Goal: Transaction & Acquisition: Purchase product/service

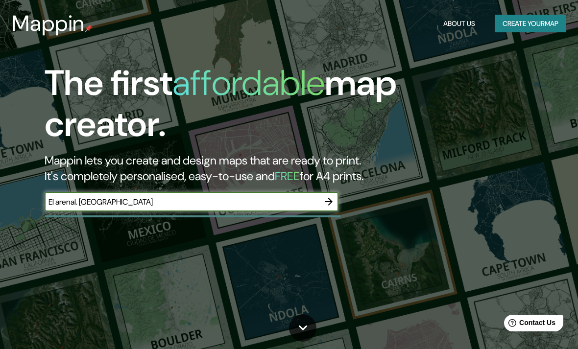
type input "El arenal. Avila"
click at [328, 198] on icon "button" at bounding box center [329, 202] width 12 height 12
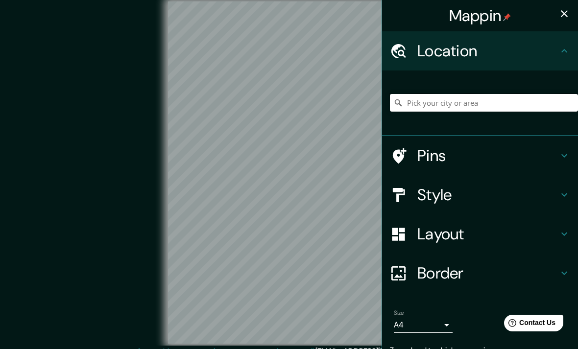
click at [444, 102] on input "Pick your city or area" at bounding box center [484, 103] width 188 height 18
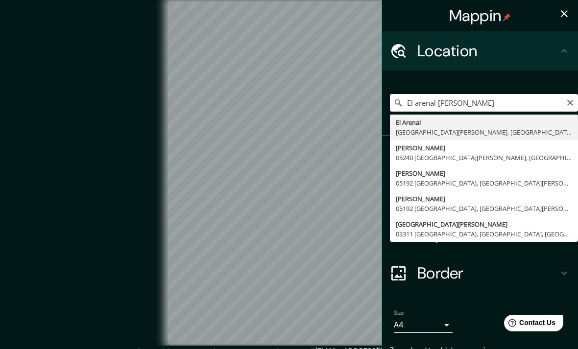
type input "El Arenal, provincia de Ávila, España"
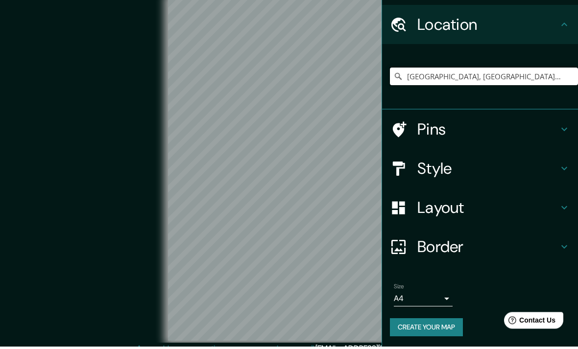
scroll to position [23, 0]
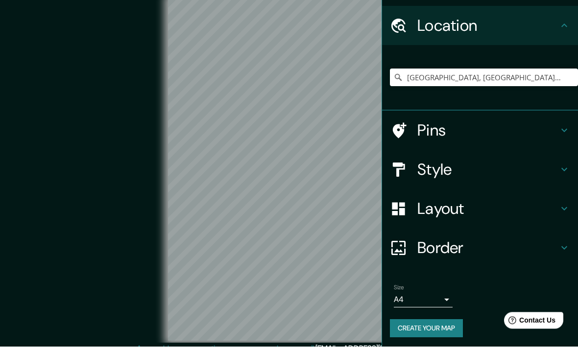
click at [512, 173] on h4 "Style" at bounding box center [488, 173] width 141 height 20
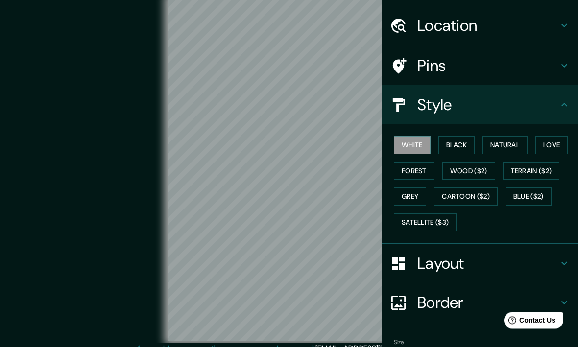
scroll to position [3, 0]
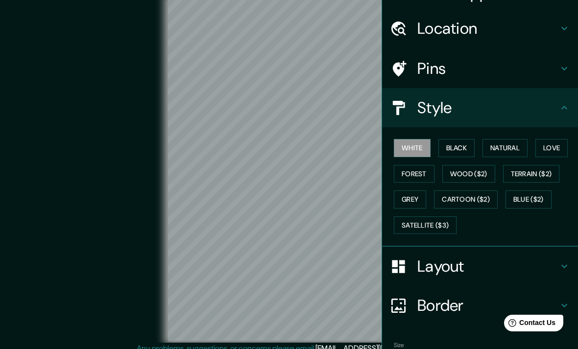
click at [459, 144] on button "Black" at bounding box center [457, 148] width 37 height 18
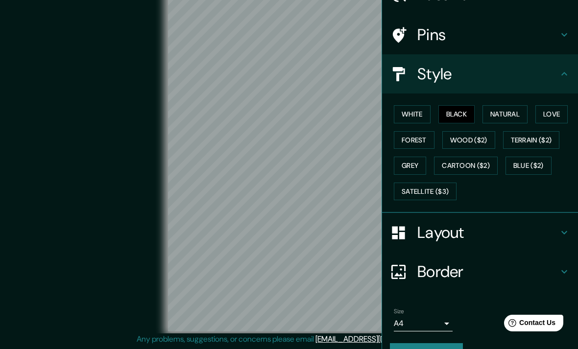
scroll to position [23, 0]
click at [489, 241] on div "Layout" at bounding box center [480, 232] width 196 height 39
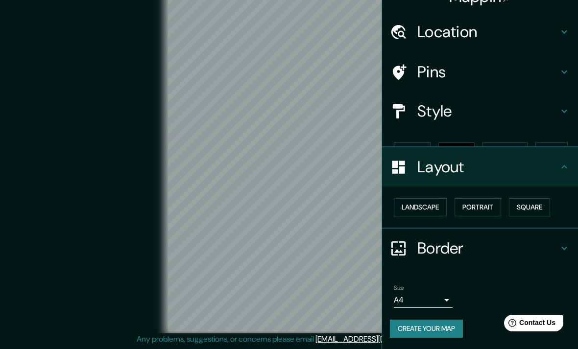
scroll to position [0, 0]
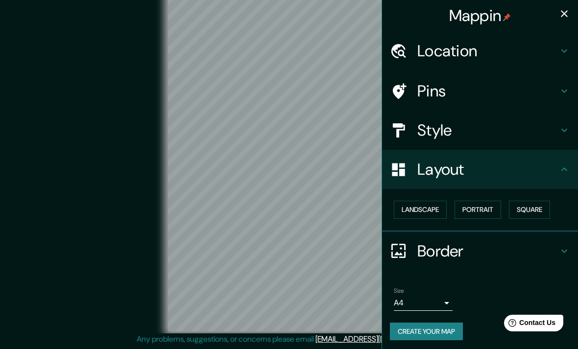
click at [431, 211] on button "Landscape" at bounding box center [420, 210] width 53 height 18
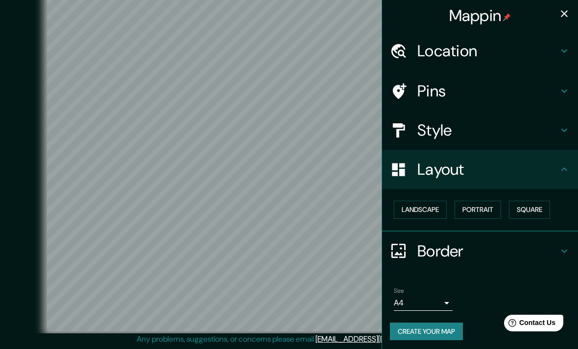
click at [479, 207] on button "Portrait" at bounding box center [478, 210] width 47 height 18
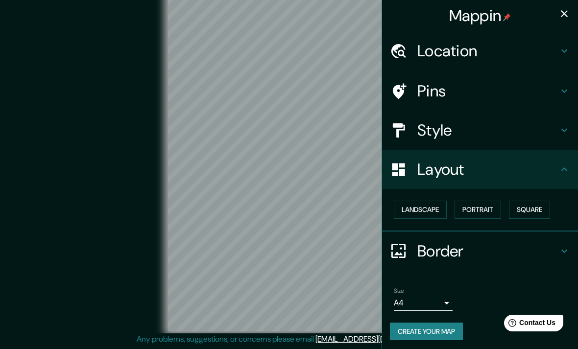
click at [531, 208] on button "Square" at bounding box center [529, 210] width 41 height 18
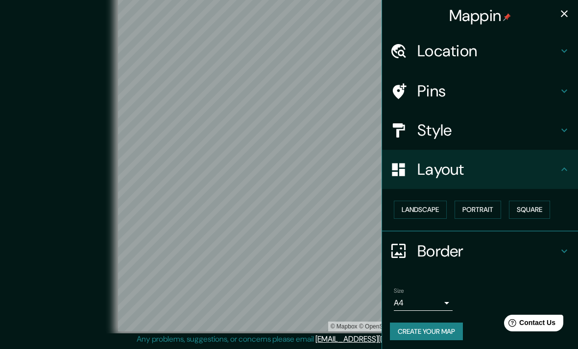
click at [435, 211] on button "Landscape" at bounding box center [420, 210] width 53 height 18
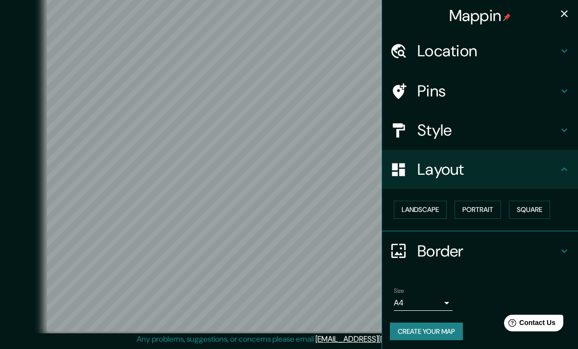
click at [486, 207] on button "Portrait" at bounding box center [478, 210] width 47 height 18
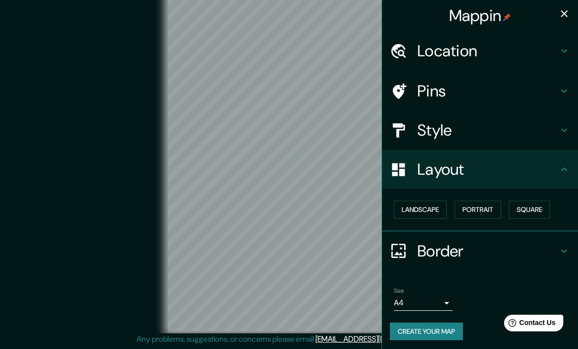
click at [534, 206] on button "Square" at bounding box center [529, 210] width 41 height 18
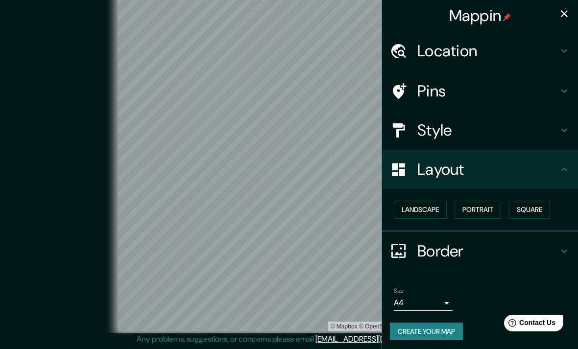
click at [437, 213] on button "Landscape" at bounding box center [420, 210] width 53 height 18
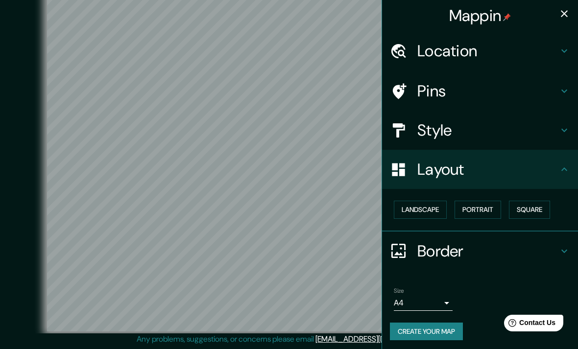
click at [489, 99] on h4 "Pins" at bounding box center [488, 91] width 141 height 20
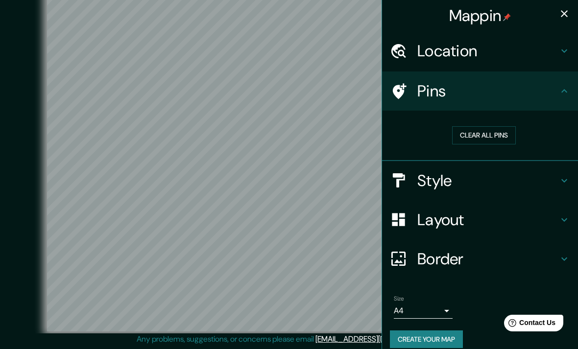
click at [497, 133] on button "Clear all pins" at bounding box center [484, 135] width 64 height 18
click at [499, 138] on button "Clear all pins" at bounding box center [484, 135] width 64 height 18
click at [510, 54] on h4 "Location" at bounding box center [488, 51] width 141 height 20
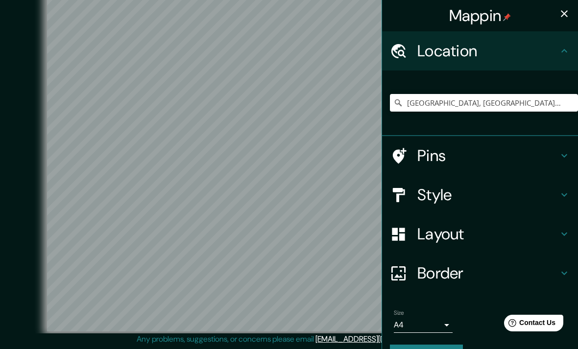
click at [565, 15] on icon "button" at bounding box center [565, 14] width 12 height 12
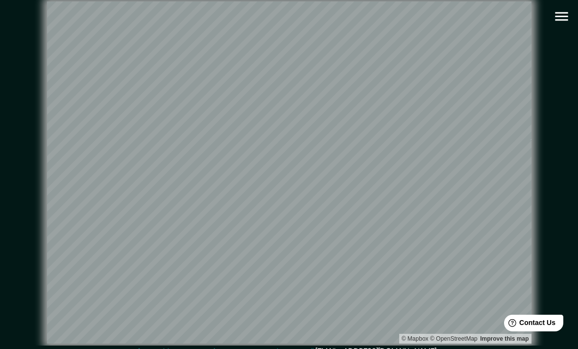
click at [560, 13] on icon "button" at bounding box center [561, 16] width 13 height 9
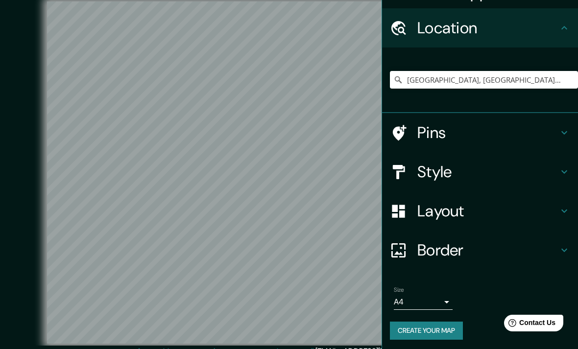
scroll to position [23, 0]
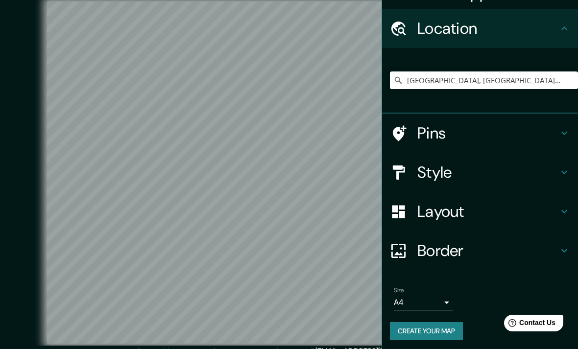
click at [444, 301] on body "Mappin Location El Arenal, provincia de Ávila, España Pins Style Layout Border …" at bounding box center [289, 174] width 578 height 349
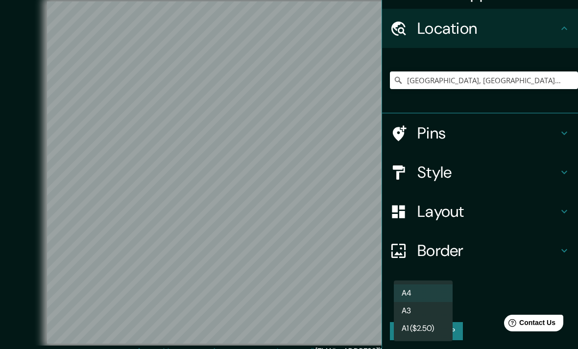
click at [474, 294] on div at bounding box center [289, 174] width 578 height 349
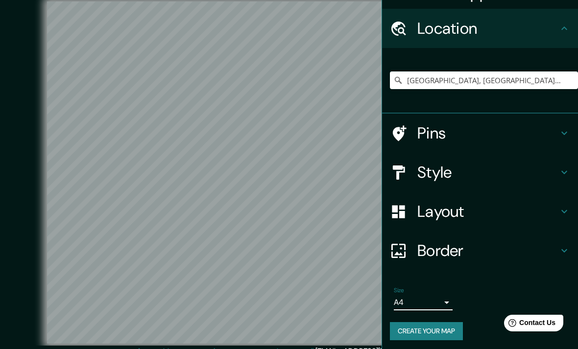
click at [458, 331] on button "Create your map" at bounding box center [426, 331] width 73 height 18
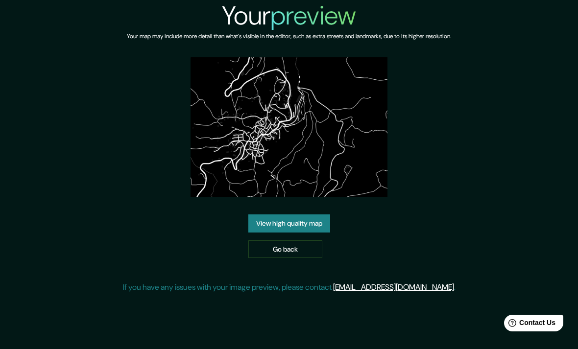
click at [316, 228] on link "View high quality map" at bounding box center [289, 224] width 82 height 18
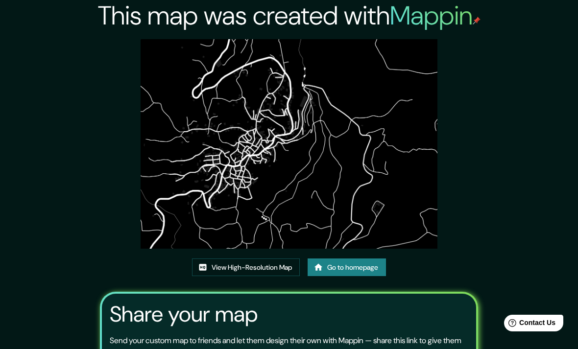
click at [280, 277] on link "View High-Resolution Map" at bounding box center [246, 268] width 108 height 18
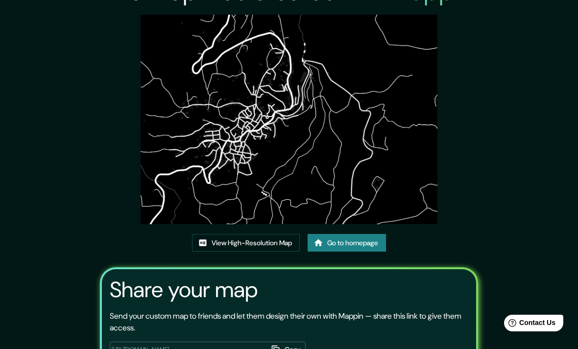
scroll to position [25, 0]
